Goal: Task Accomplishment & Management: Complete application form

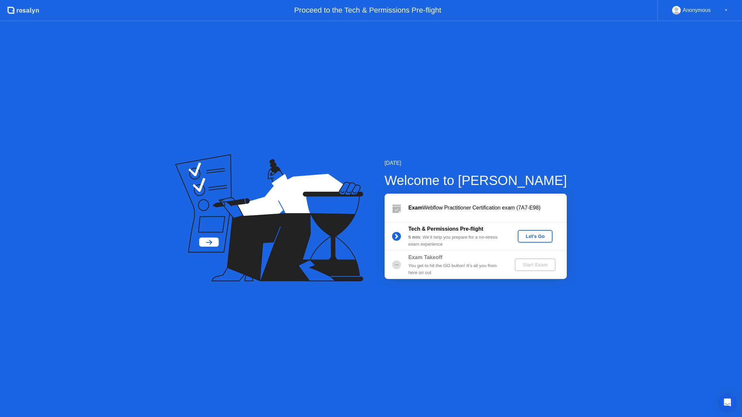
click at [540, 238] on div "Let's Go" at bounding box center [534, 236] width 29 height 5
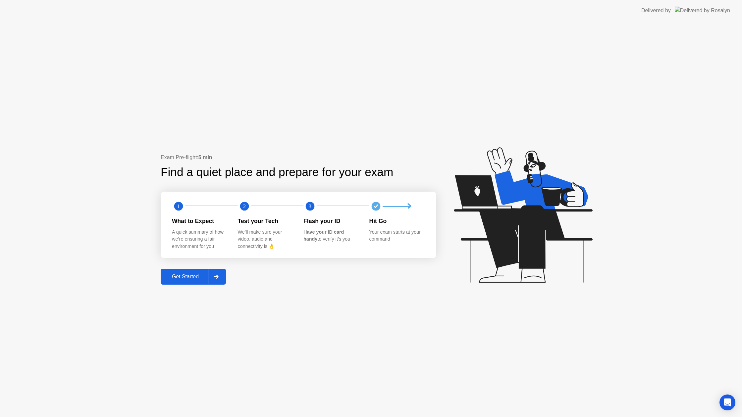
click at [182, 277] on div "Get Started" at bounding box center [185, 277] width 45 height 6
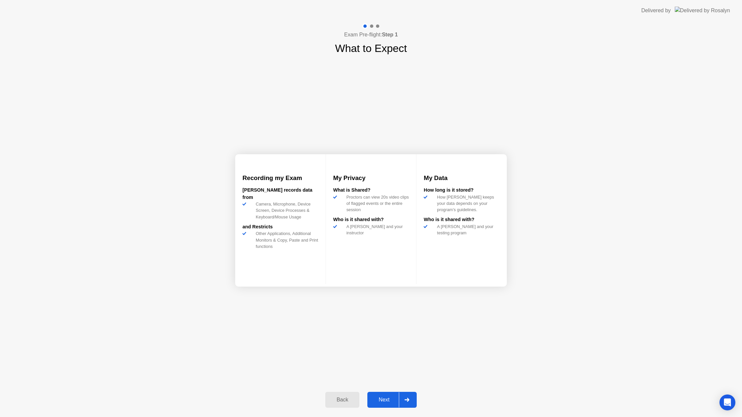
click at [411, 394] on div at bounding box center [407, 399] width 16 height 15
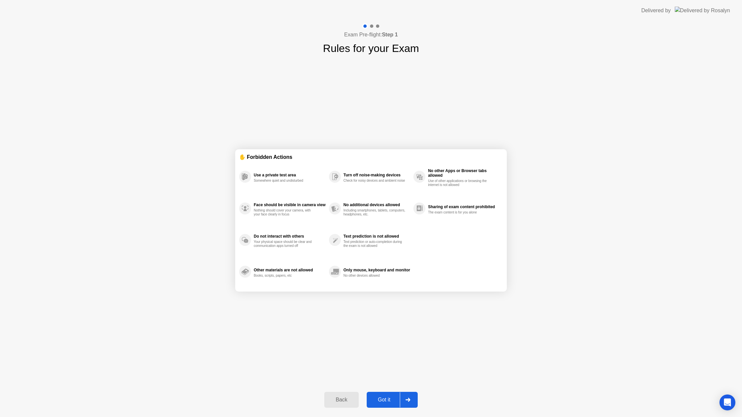
click at [410, 401] on div at bounding box center [408, 399] width 16 height 15
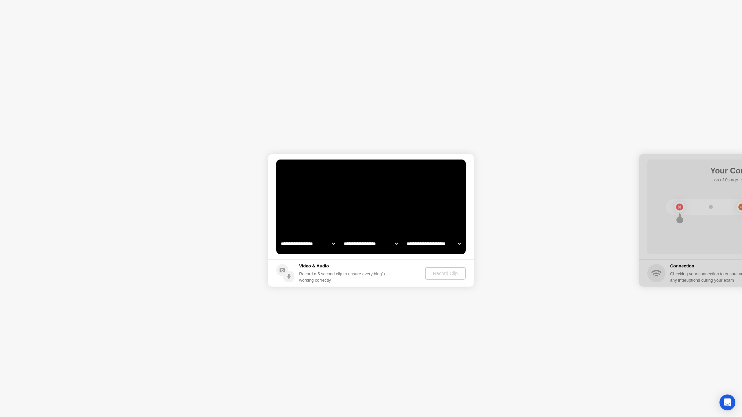
select select "**********"
select select "*******"
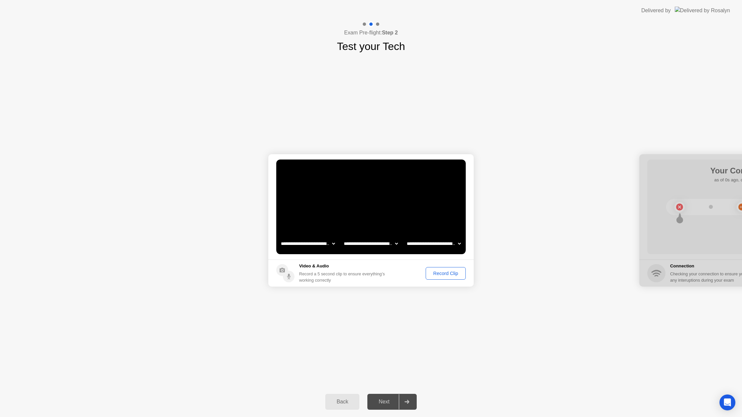
click at [457, 274] on div "Record Clip" at bounding box center [445, 273] width 35 height 5
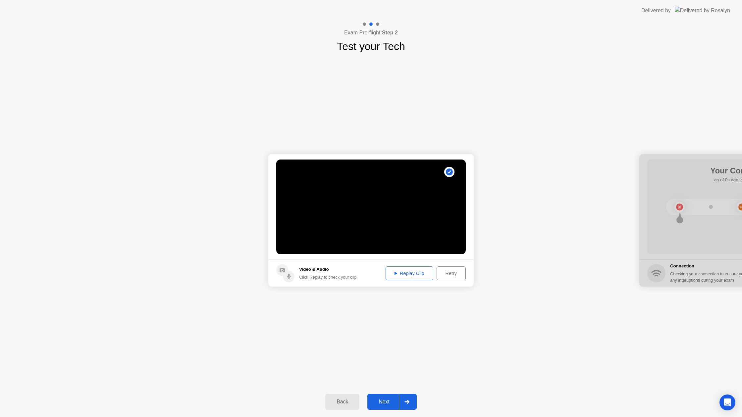
click at [416, 275] on div "Replay Clip" at bounding box center [409, 273] width 43 height 5
click at [382, 400] on div "Next" at bounding box center [383, 402] width 29 height 6
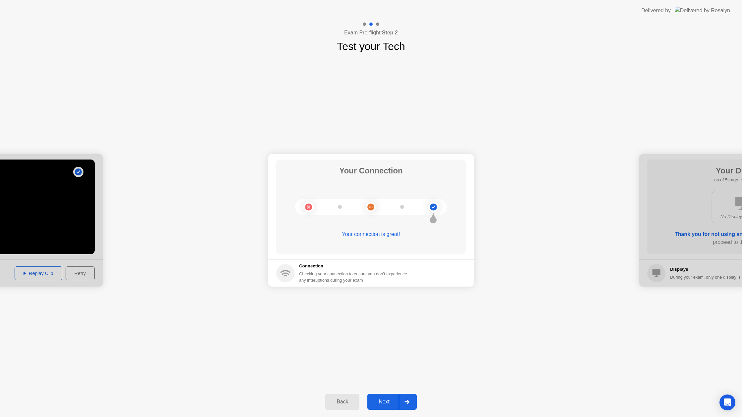
click at [384, 401] on div "Next" at bounding box center [383, 402] width 29 height 6
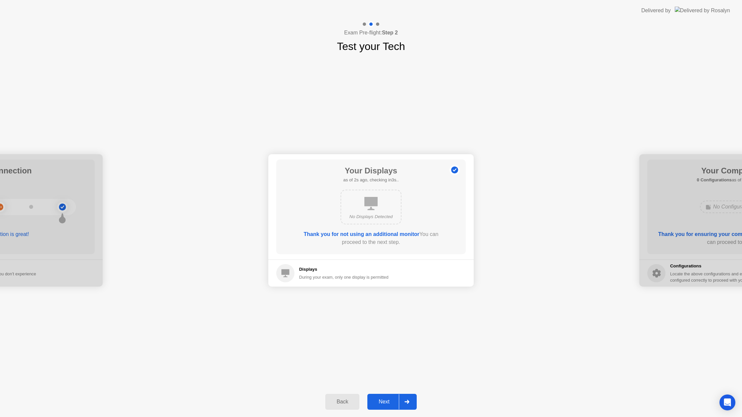
click at [384, 401] on div "Next" at bounding box center [383, 402] width 29 height 6
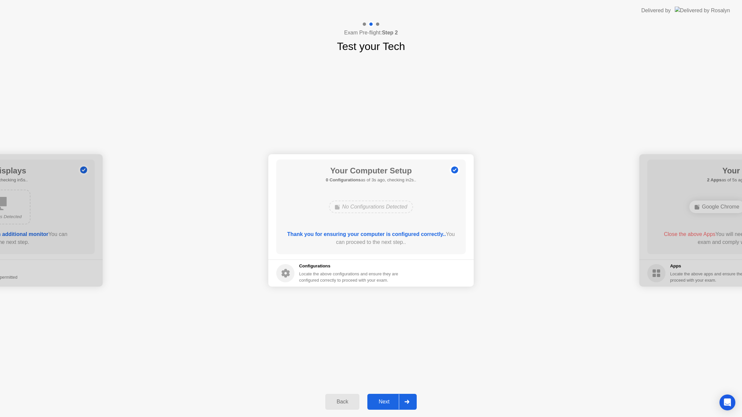
click at [384, 401] on div "Next" at bounding box center [383, 402] width 29 height 6
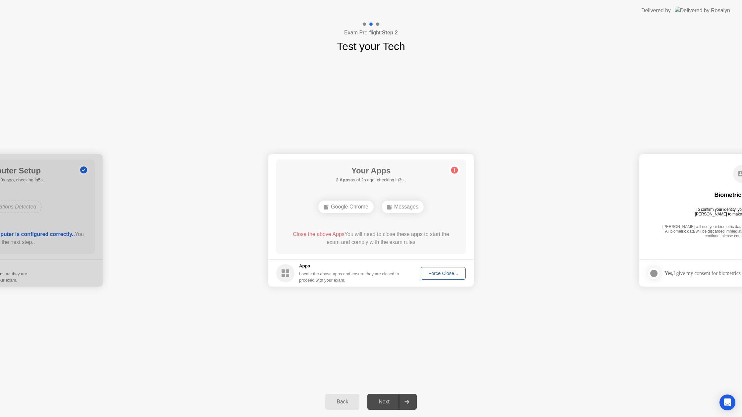
click at [446, 274] on div "Force Close..." at bounding box center [443, 273] width 40 height 5
click at [379, 403] on div "Next" at bounding box center [383, 402] width 29 height 6
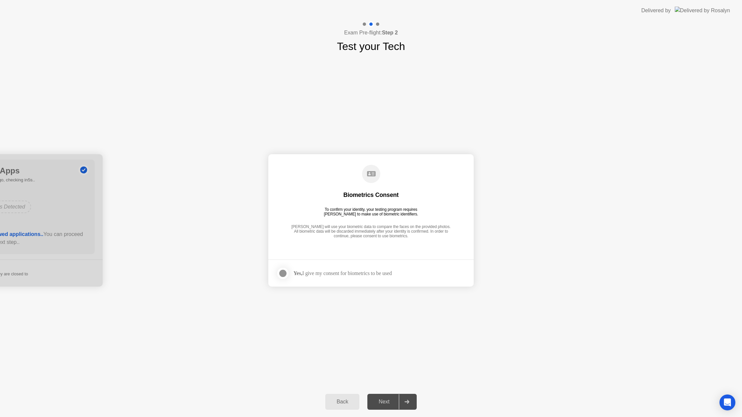
click at [285, 273] on div at bounding box center [283, 274] width 8 height 8
click at [383, 405] on div "Next" at bounding box center [383, 402] width 29 height 6
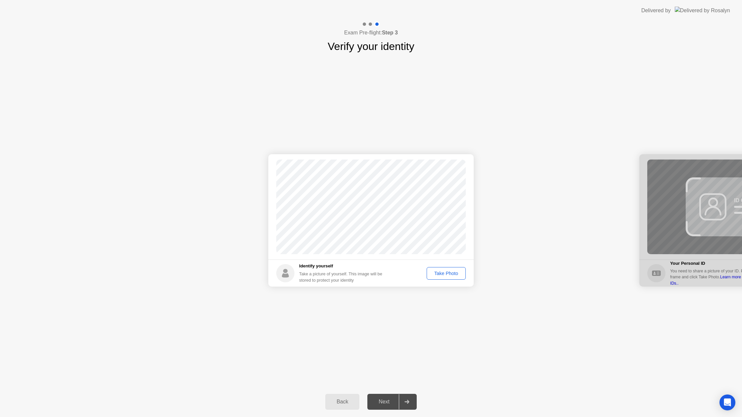
click at [449, 275] on div "Take Photo" at bounding box center [446, 273] width 34 height 5
click at [385, 399] on div "Next" at bounding box center [383, 402] width 29 height 6
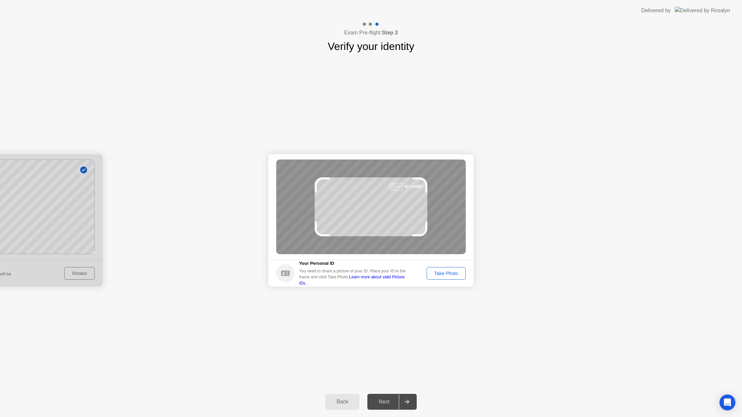
click at [448, 271] on div "Take Photo" at bounding box center [446, 273] width 34 height 5
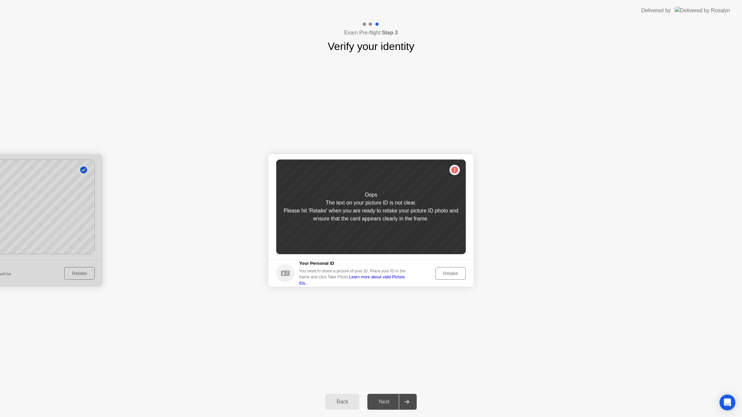
click at [450, 275] on div "Retake" at bounding box center [450, 273] width 26 height 5
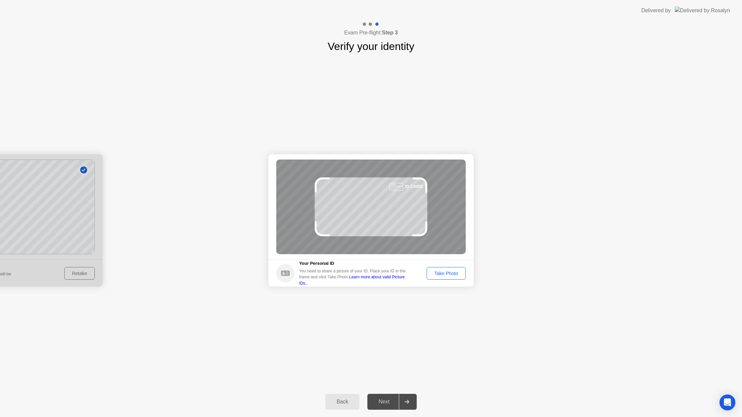
click at [450, 274] on div "Take Photo" at bounding box center [446, 273] width 34 height 5
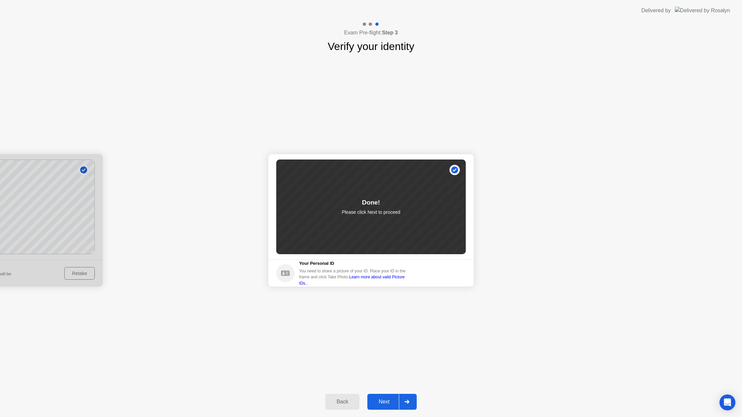
click at [382, 397] on button "Next" at bounding box center [391, 402] width 49 height 16
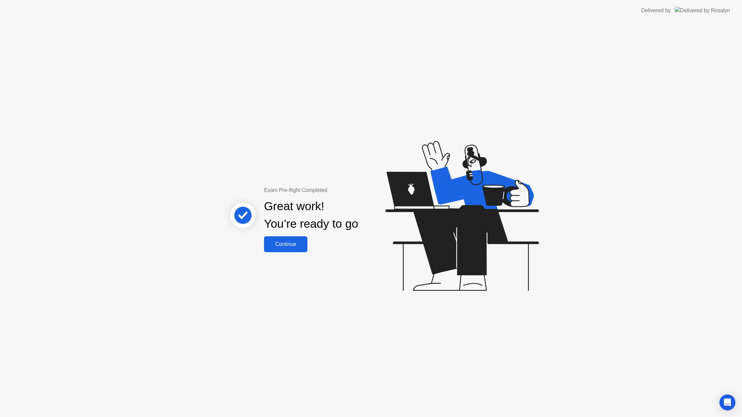
click at [298, 245] on div "Continue" at bounding box center [285, 244] width 39 height 6
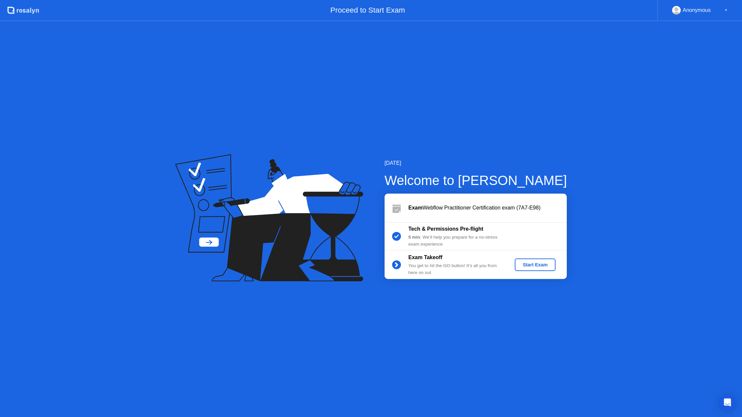
click at [544, 264] on div "Start Exam" at bounding box center [534, 264] width 35 height 5
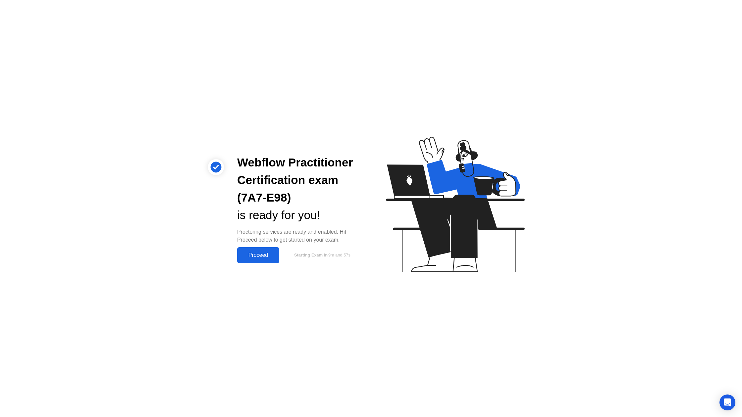
click at [260, 257] on div "Proceed" at bounding box center [258, 255] width 38 height 6
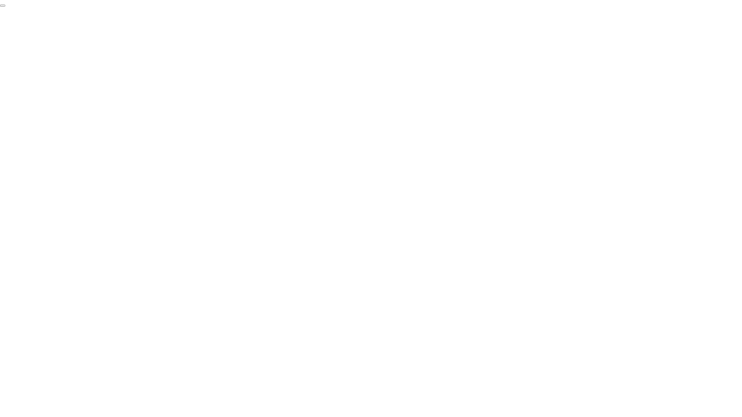
click div "End Proctoring Session"
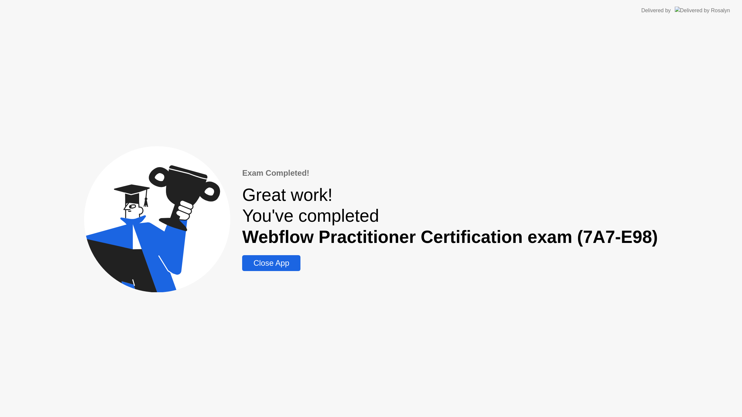
click at [267, 265] on div "Close App" at bounding box center [271, 263] width 54 height 9
